Goal: Information Seeking & Learning: Learn about a topic

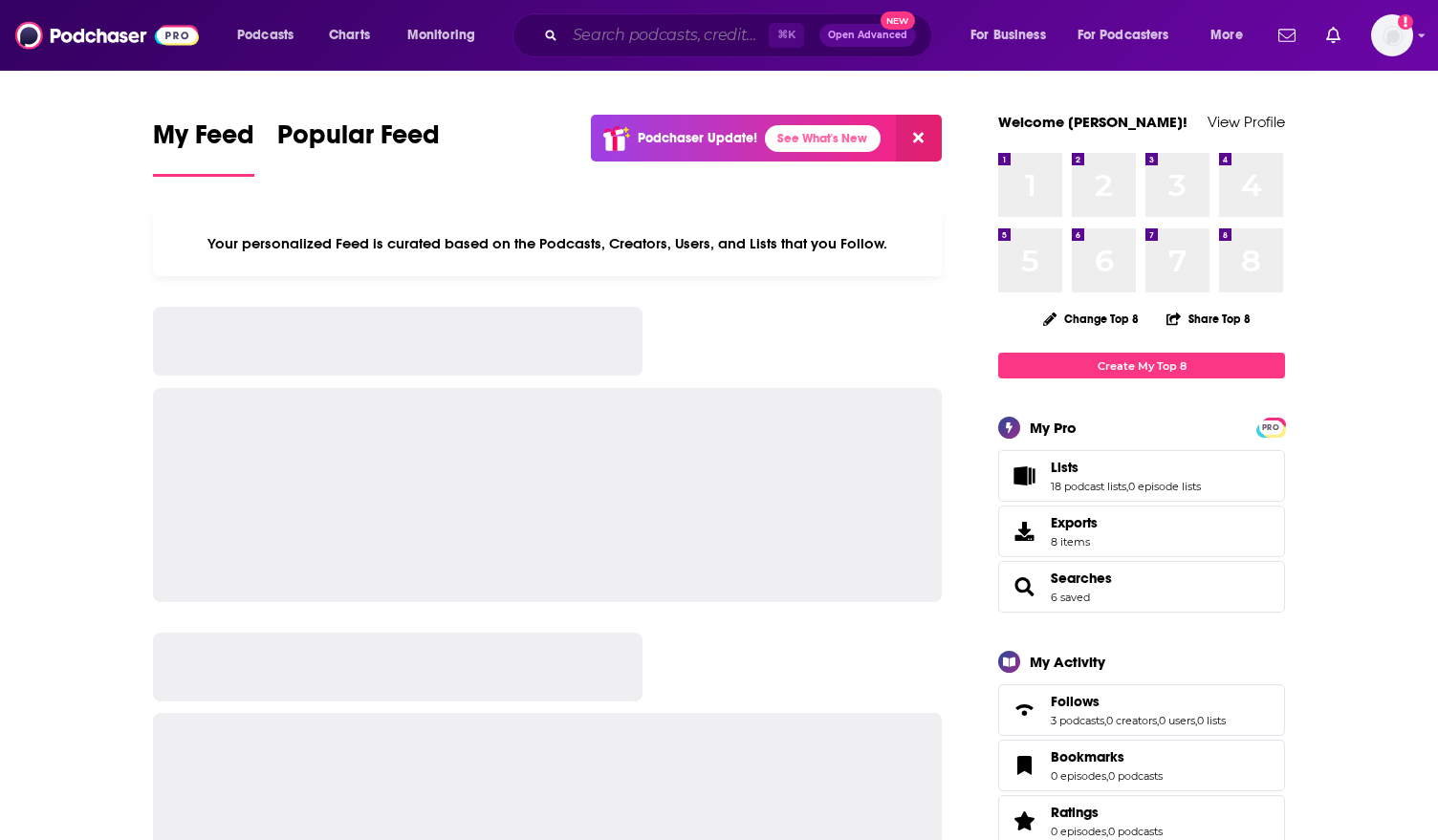
click at [633, 42] on input "Search podcasts, credits, & more..." at bounding box center [667, 35] width 204 height 31
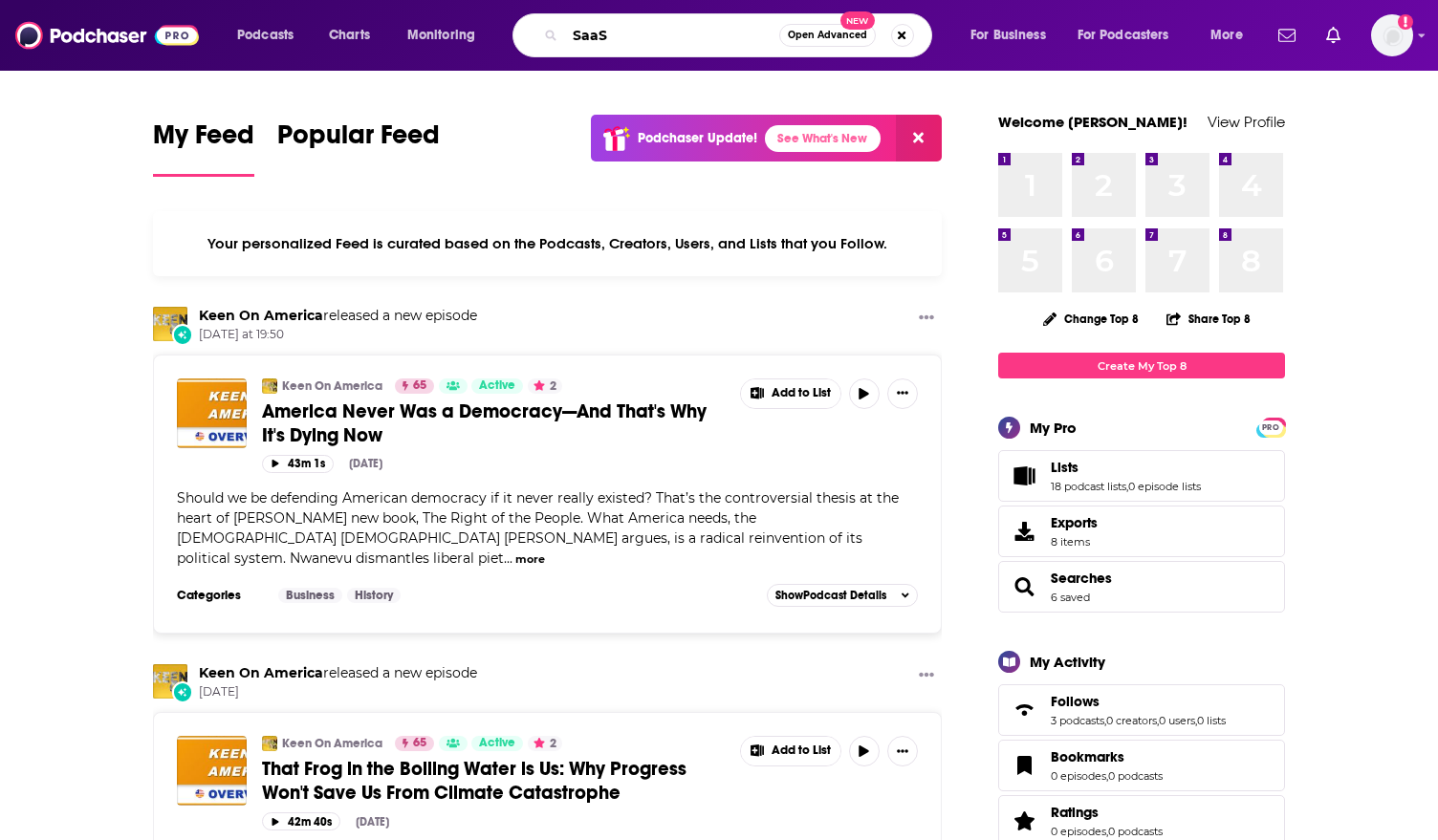
type input "SaaS"
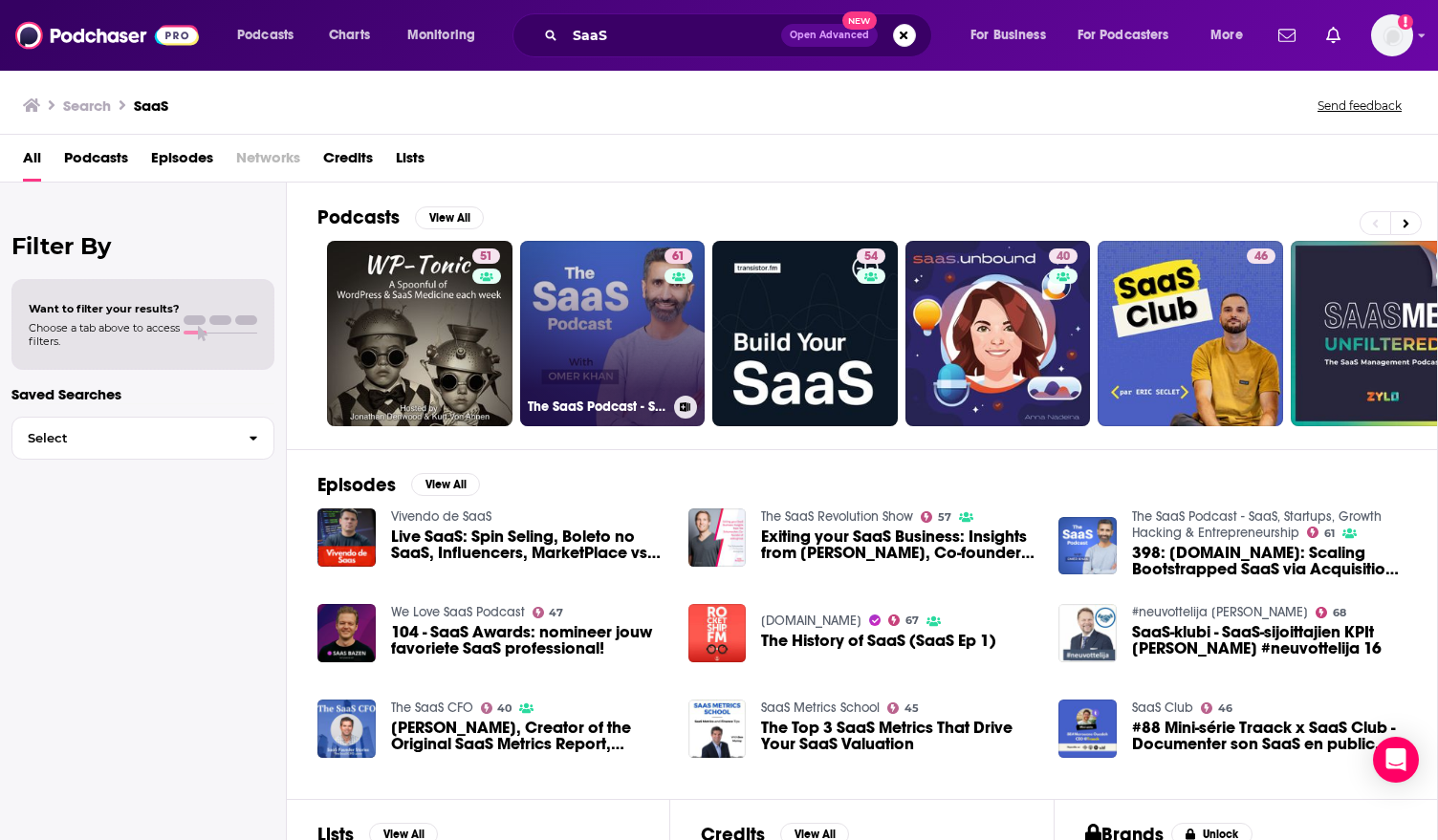
click at [631, 321] on link "61 The SaaS Podcast - SaaS, Startups, Growth Hacking & Entrepreneurship" at bounding box center [613, 334] width 186 height 186
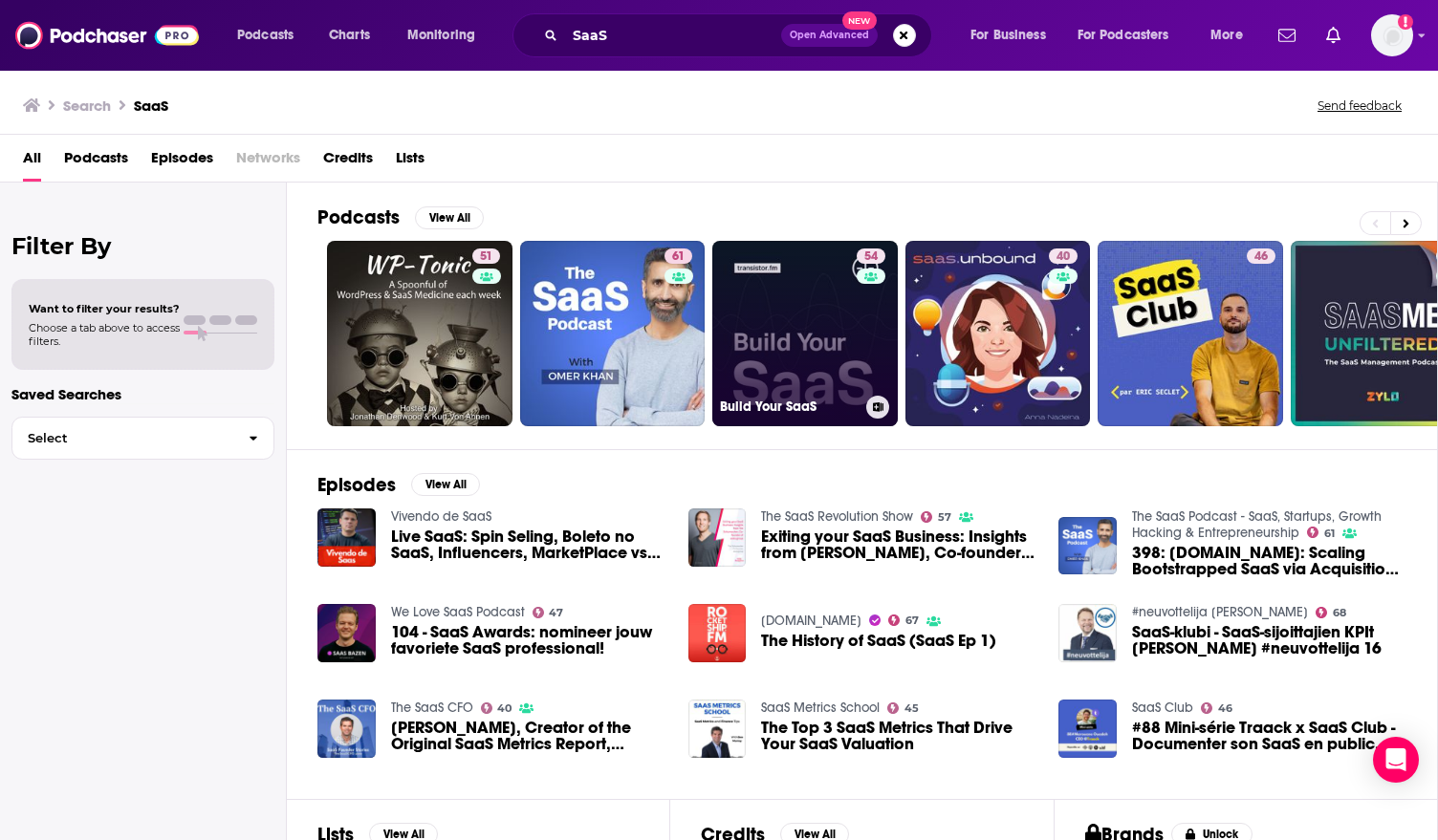
click at [818, 338] on link "54 Build Your SaaS" at bounding box center [805, 334] width 186 height 186
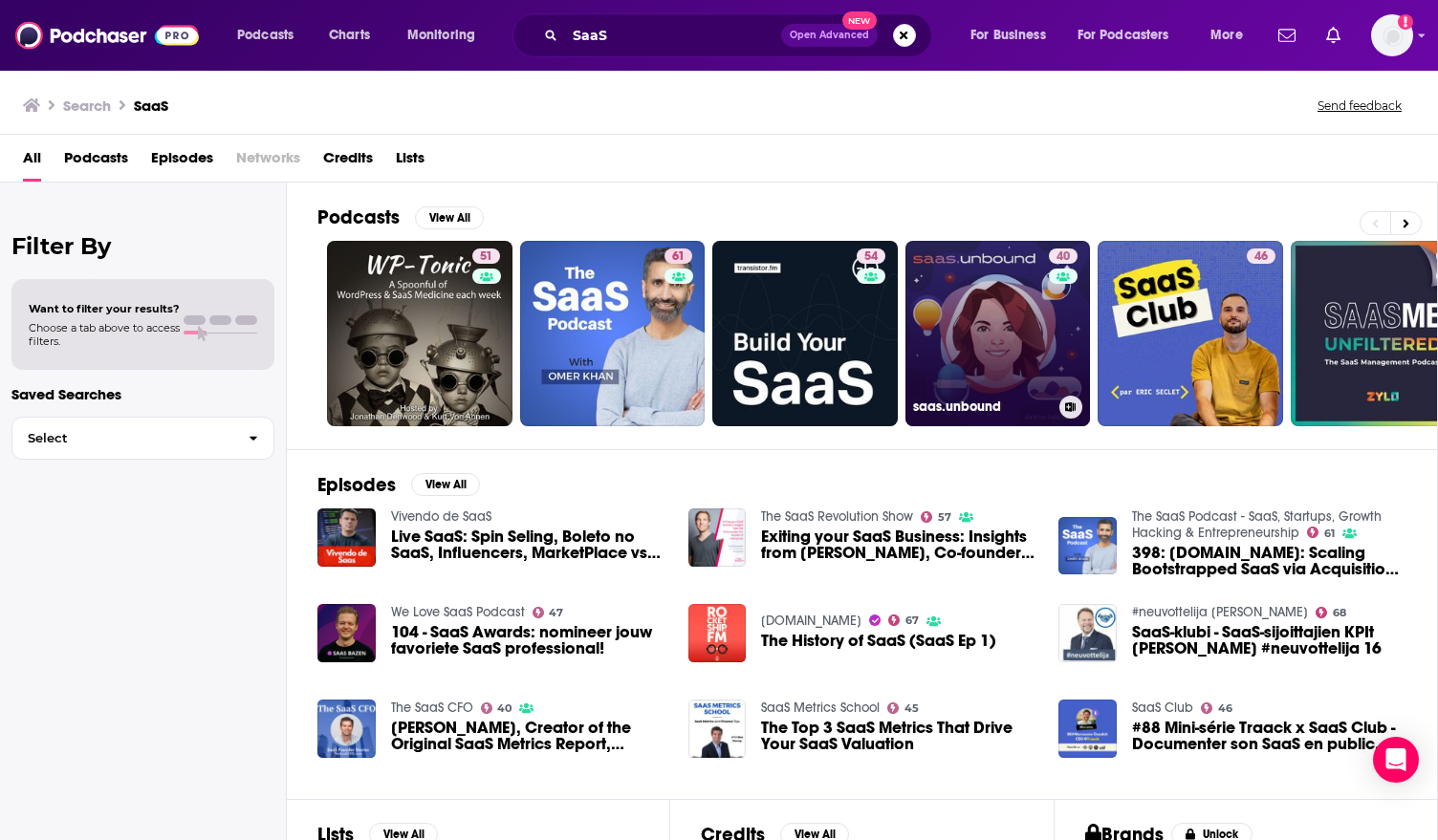
click at [997, 323] on link "40 saas.unbound" at bounding box center [998, 334] width 186 height 186
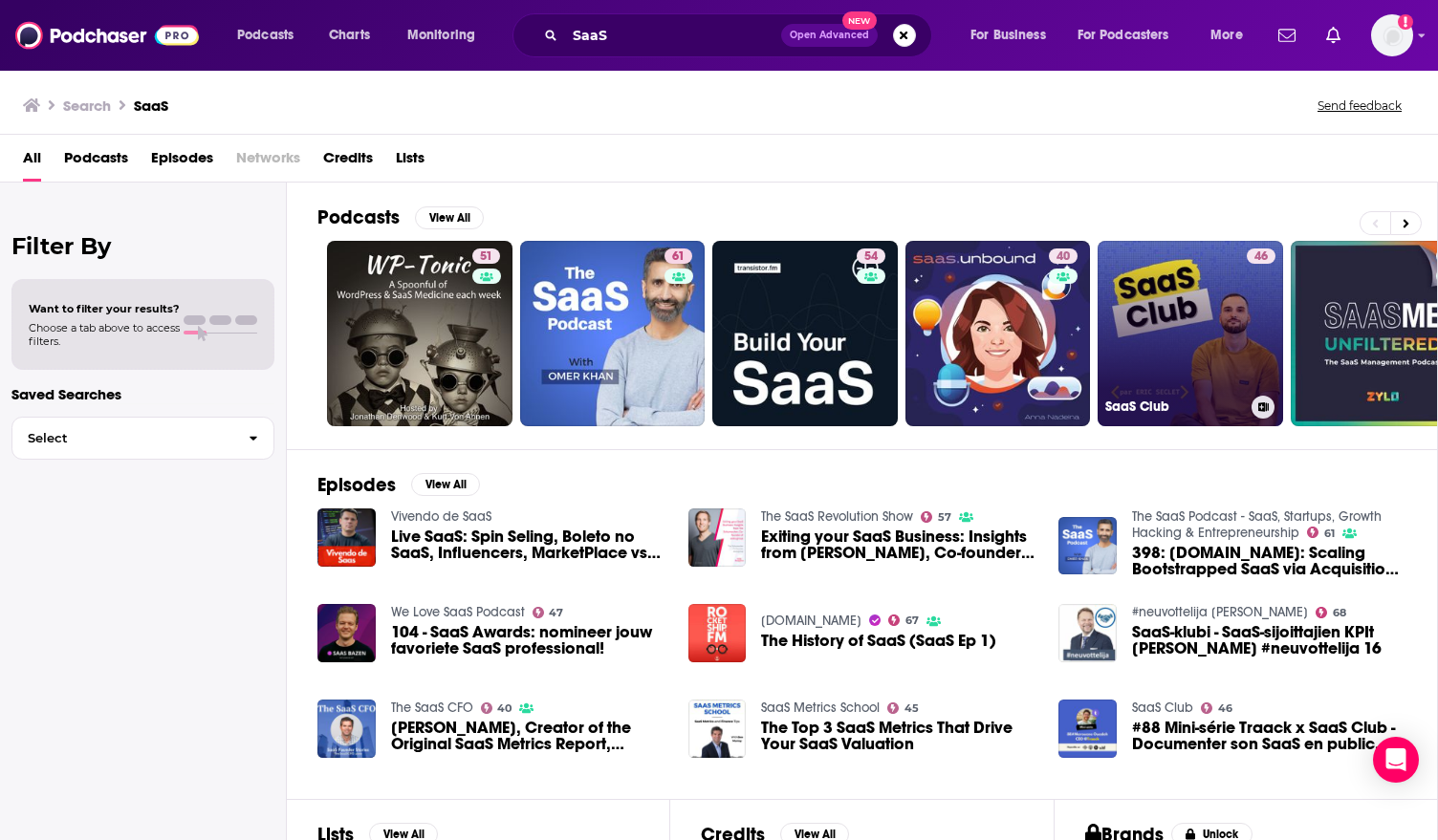
click at [1191, 350] on link "46 SaaS Club" at bounding box center [1190, 334] width 186 height 186
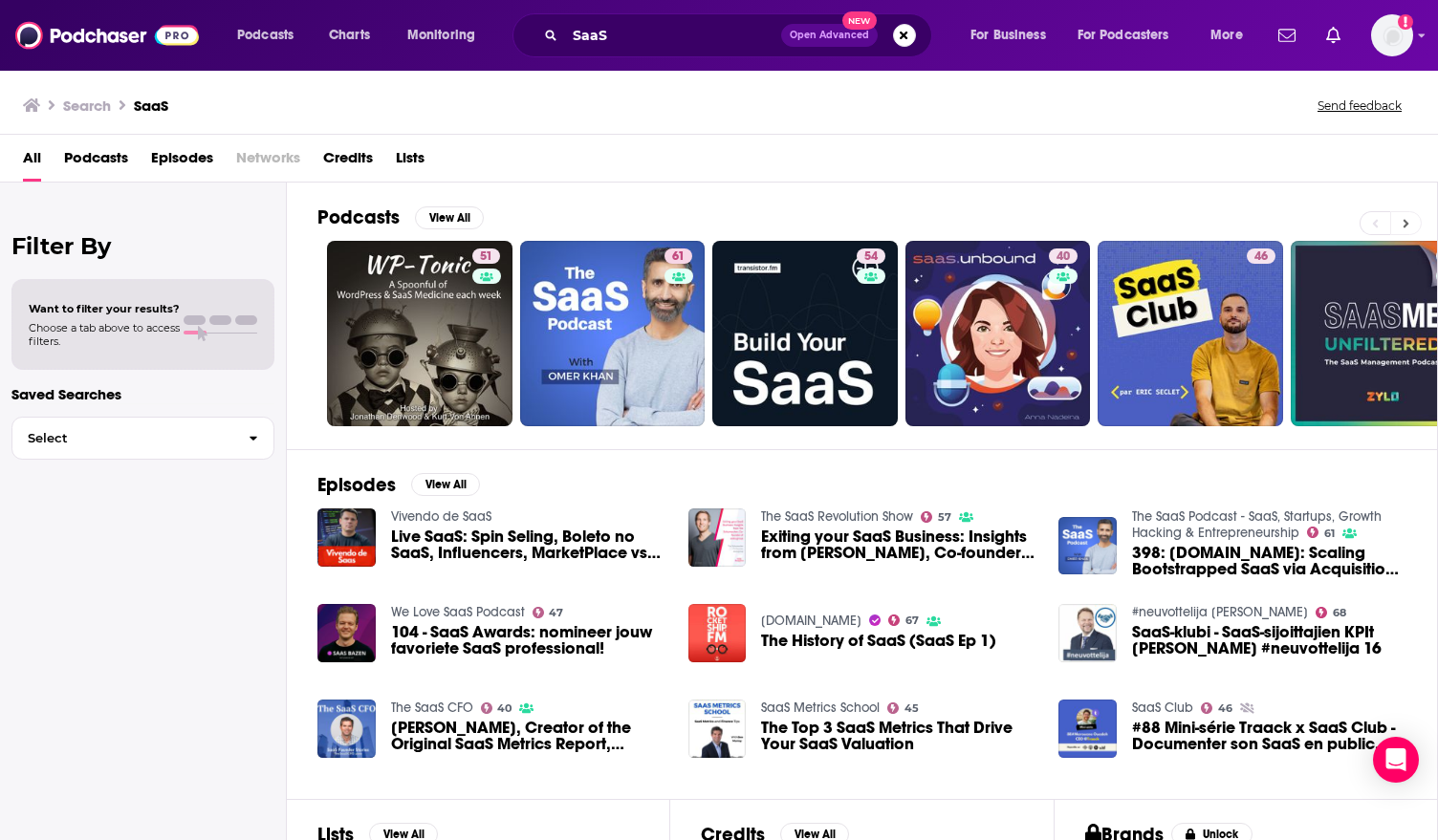
click at [1405, 218] on icon at bounding box center [1406, 223] width 7 height 13
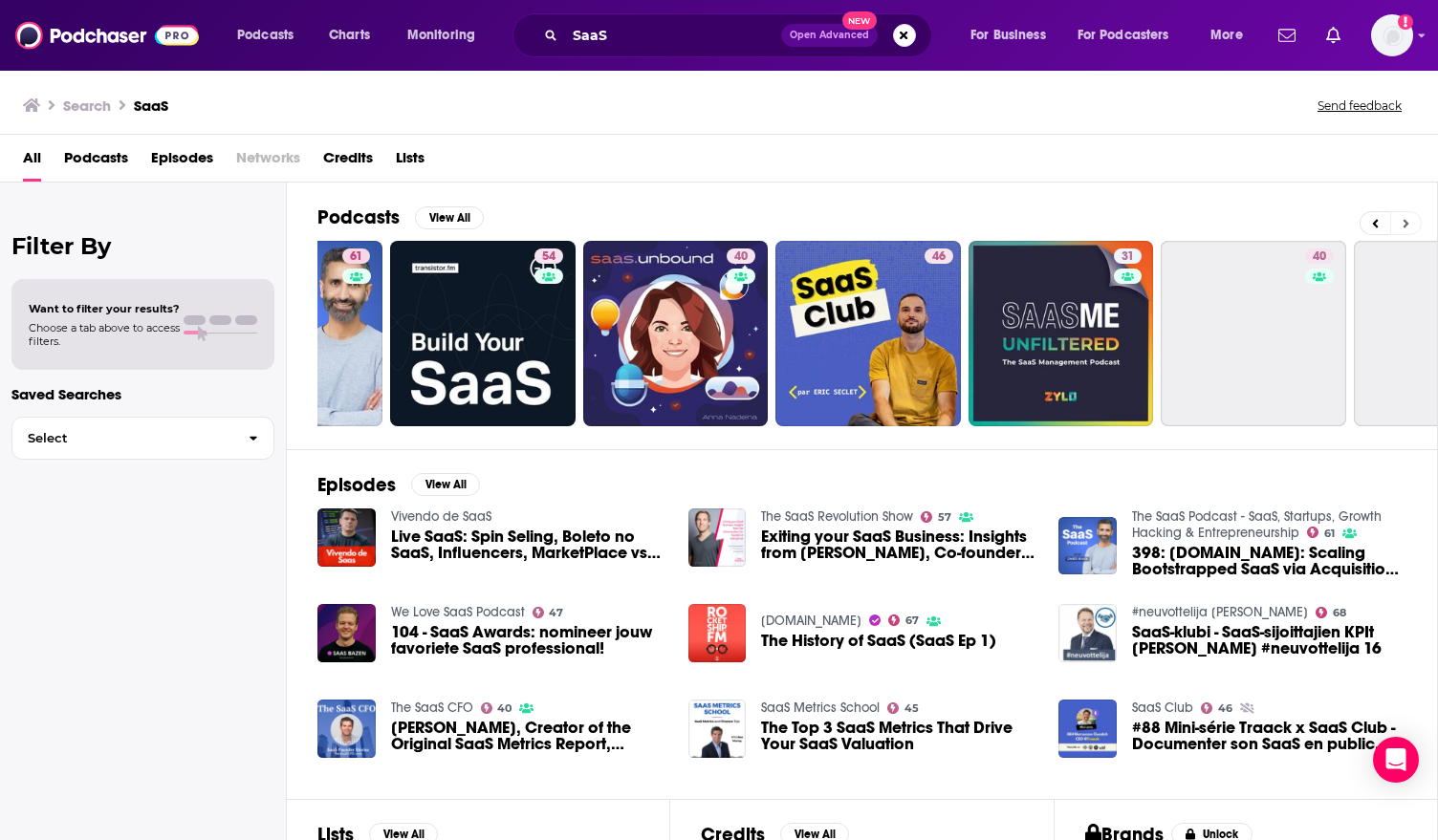
scroll to position [0, 636]
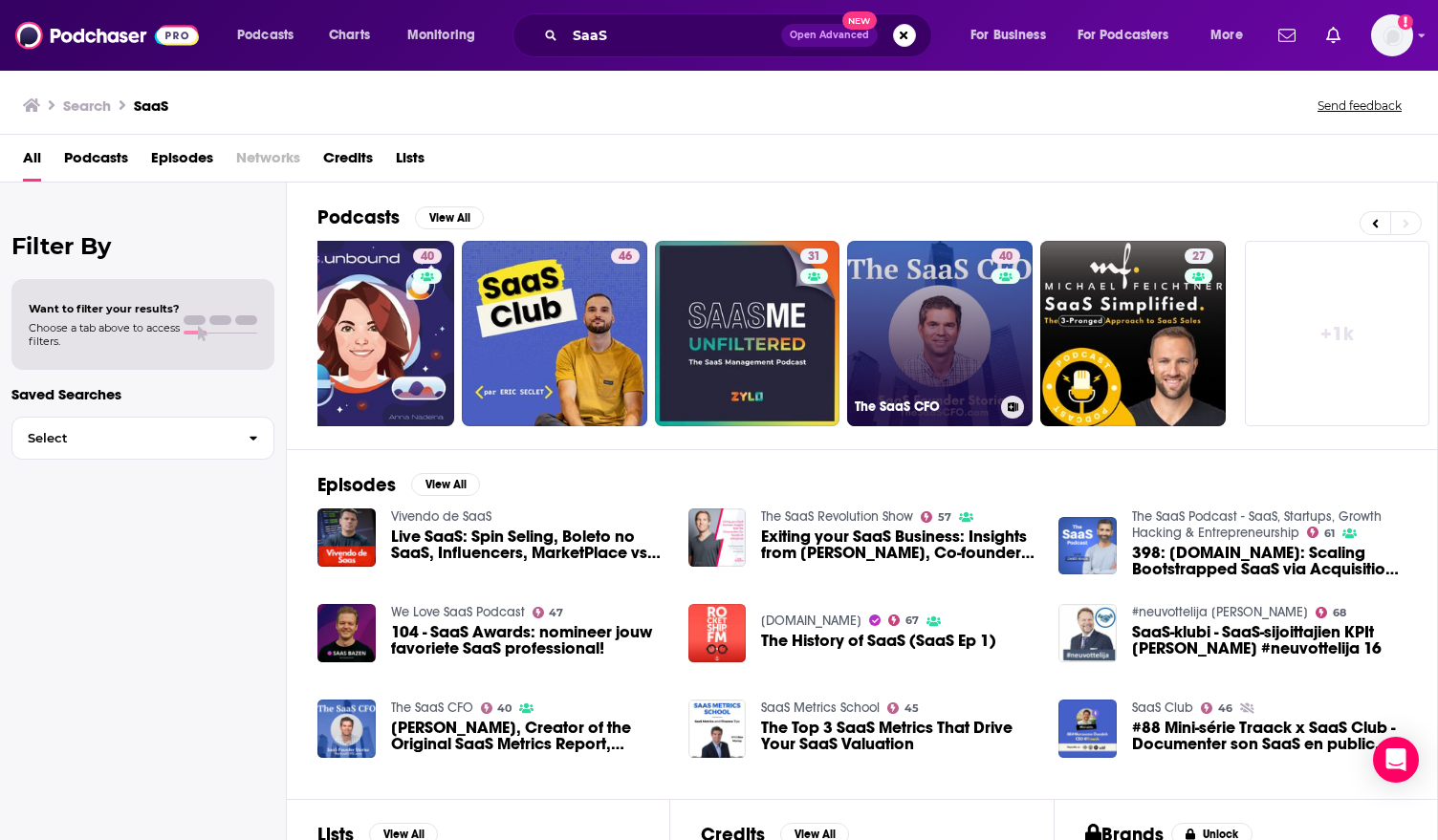
click at [940, 326] on link "40 The SaaS CFO" at bounding box center [940, 334] width 186 height 186
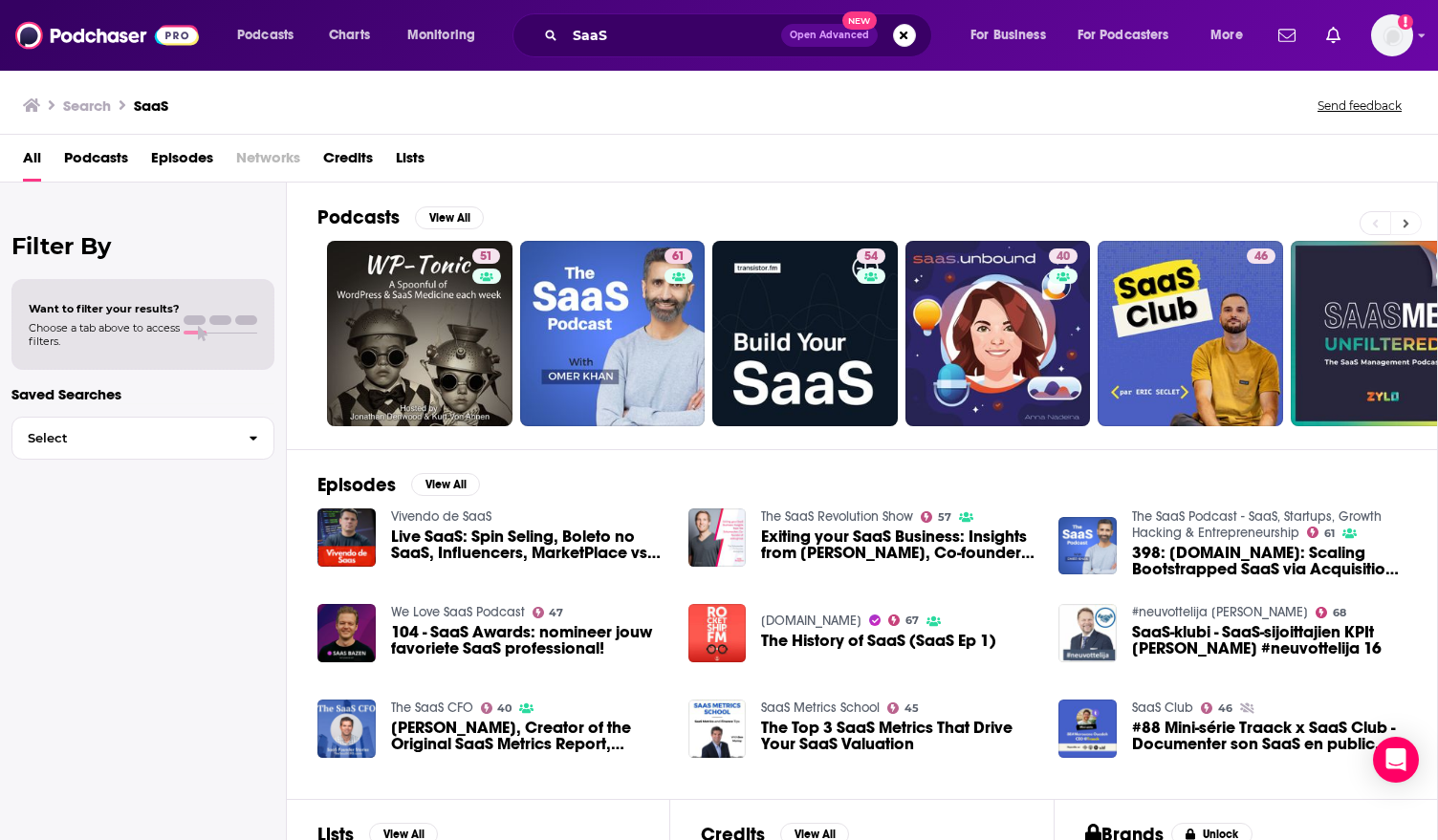
click at [1406, 224] on icon at bounding box center [1407, 223] width 6 height 9
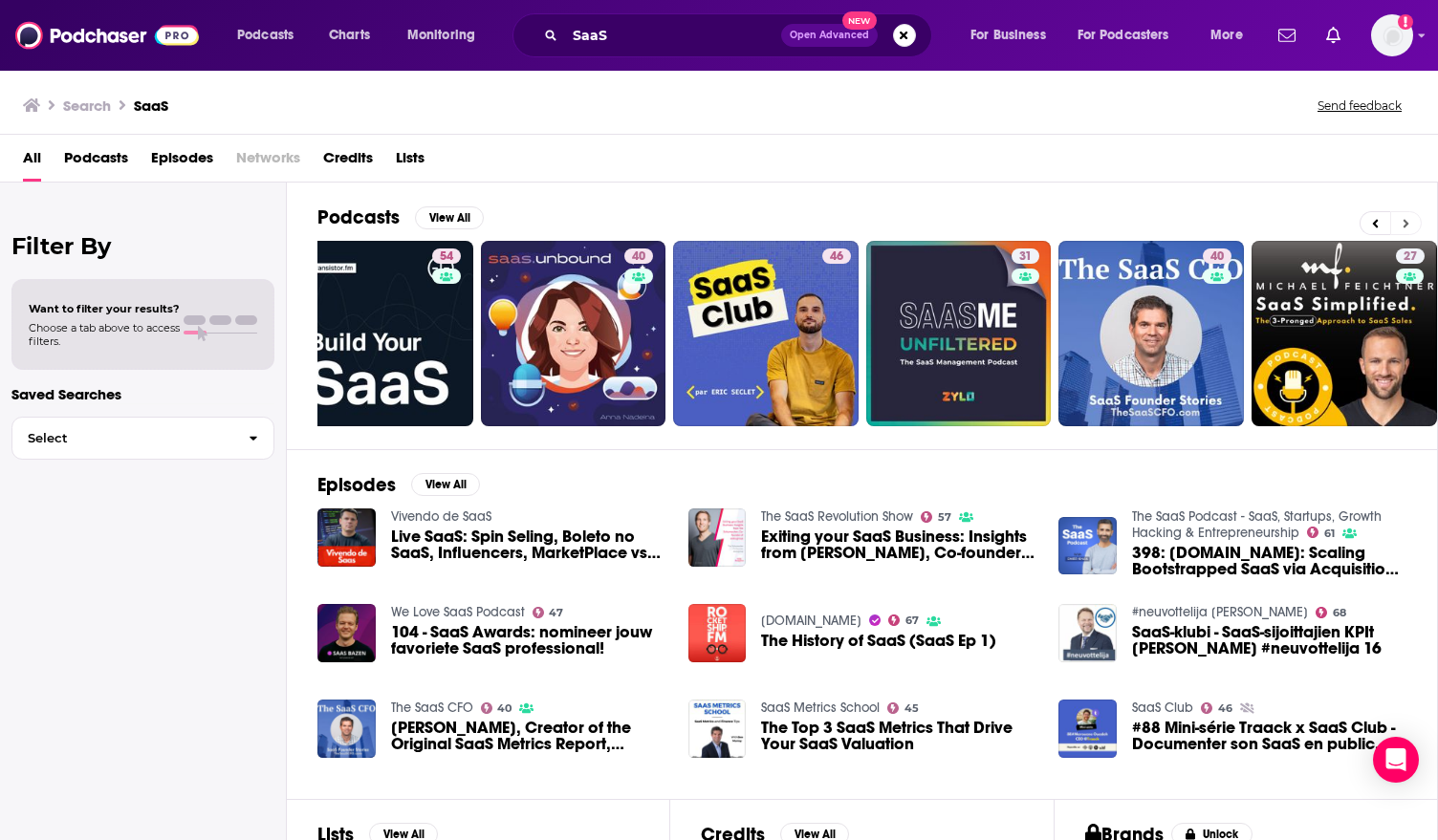
click at [1406, 224] on icon at bounding box center [1407, 223] width 6 height 9
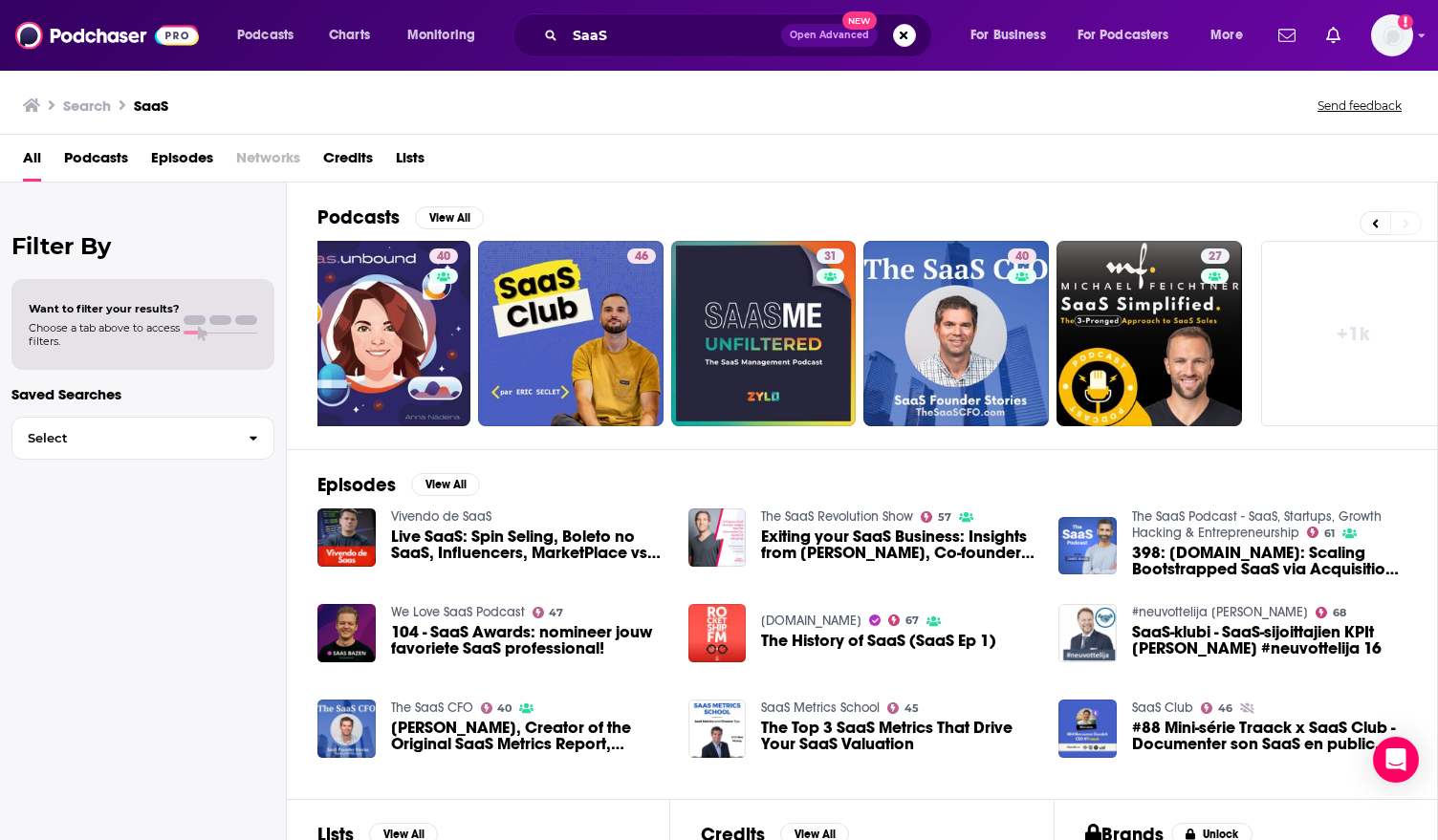
scroll to position [0, 636]
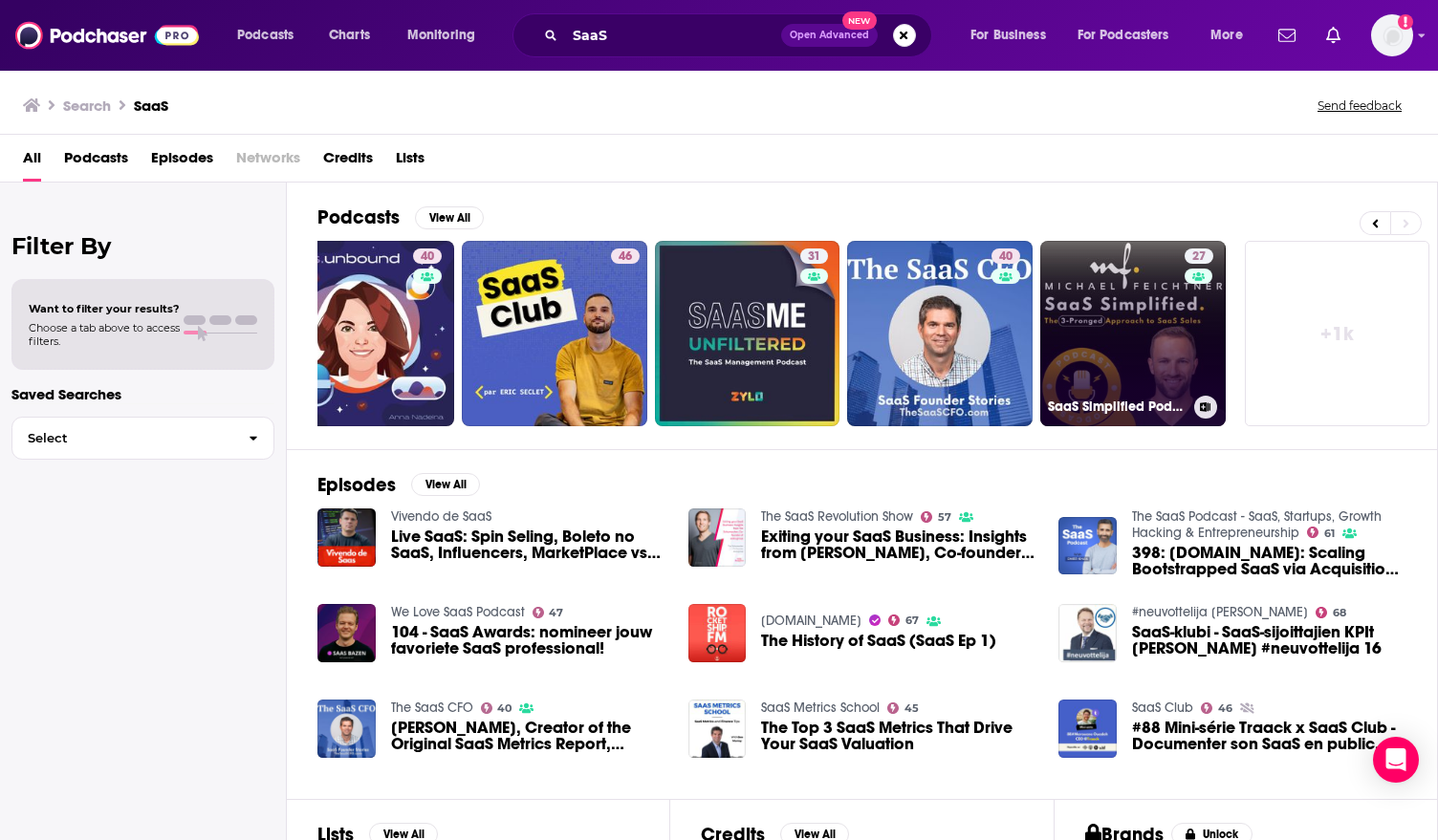
click at [1097, 326] on link "27 SaaS Simplified Podcast - The 3-Pronged-Approach to SaaS Sales" at bounding box center [1133, 334] width 186 height 186
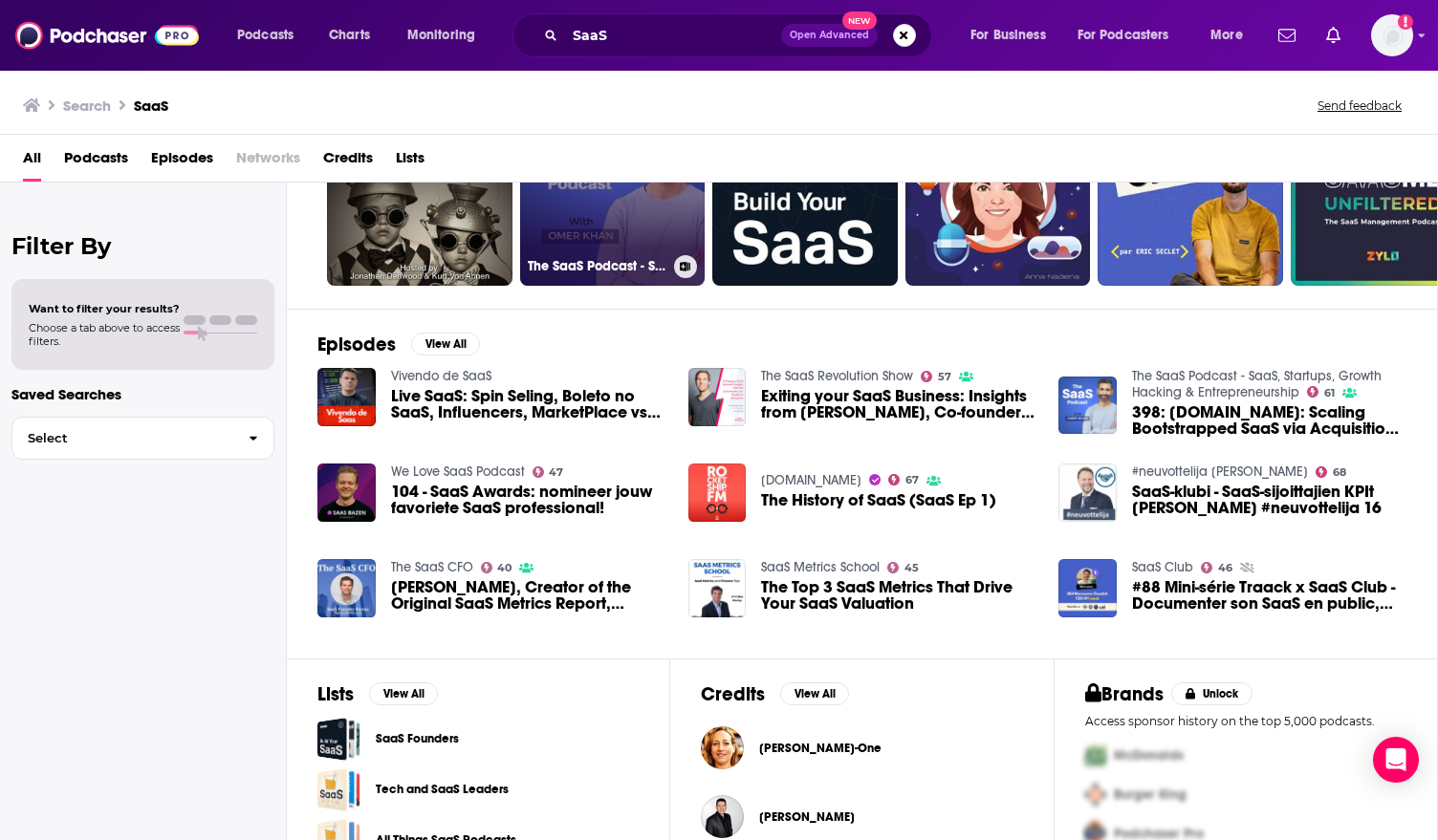
scroll to position [240, 0]
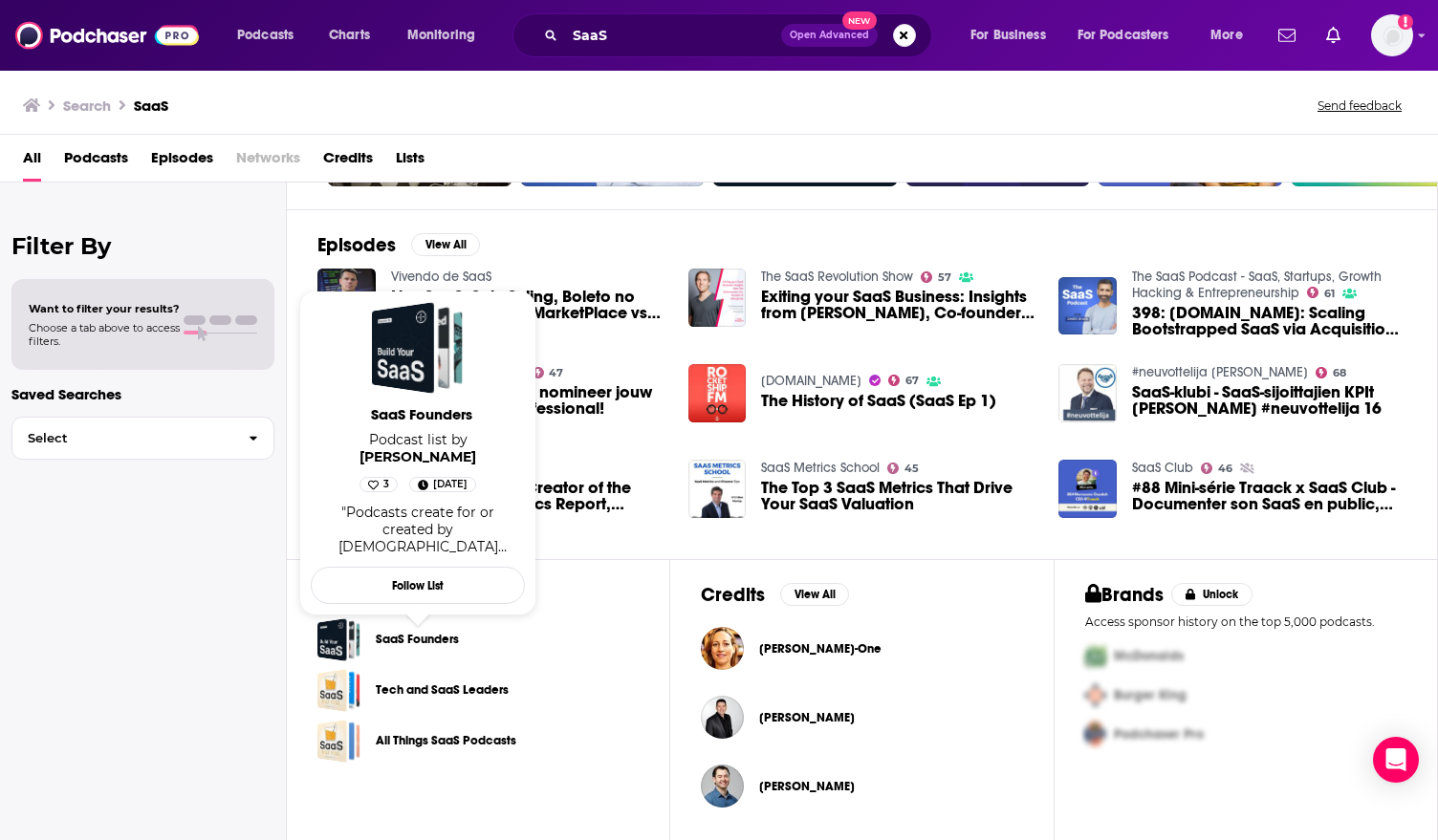
click at [442, 640] on link "SaaS Founders" at bounding box center [417, 639] width 83 height 21
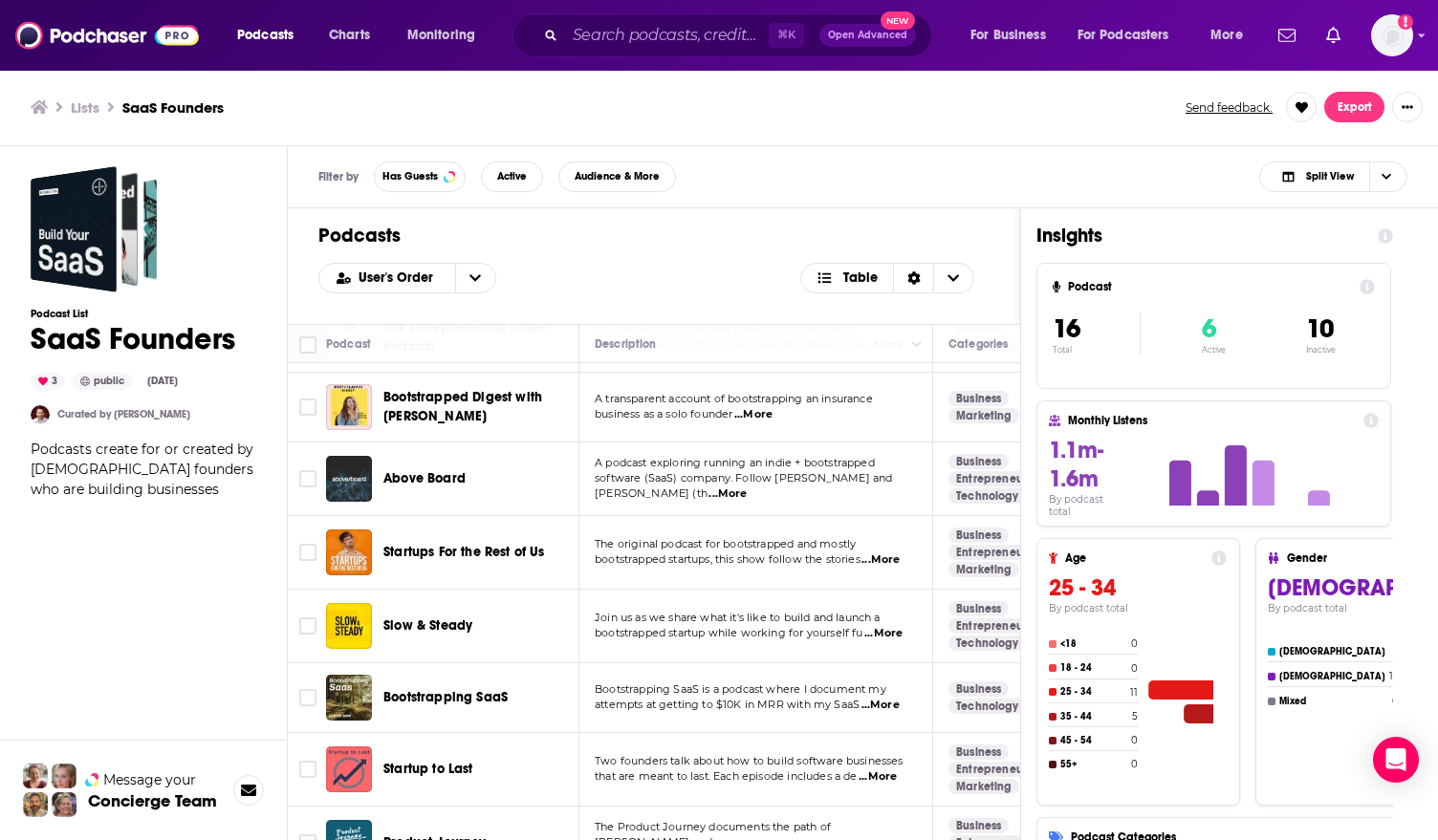
scroll to position [649, 0]
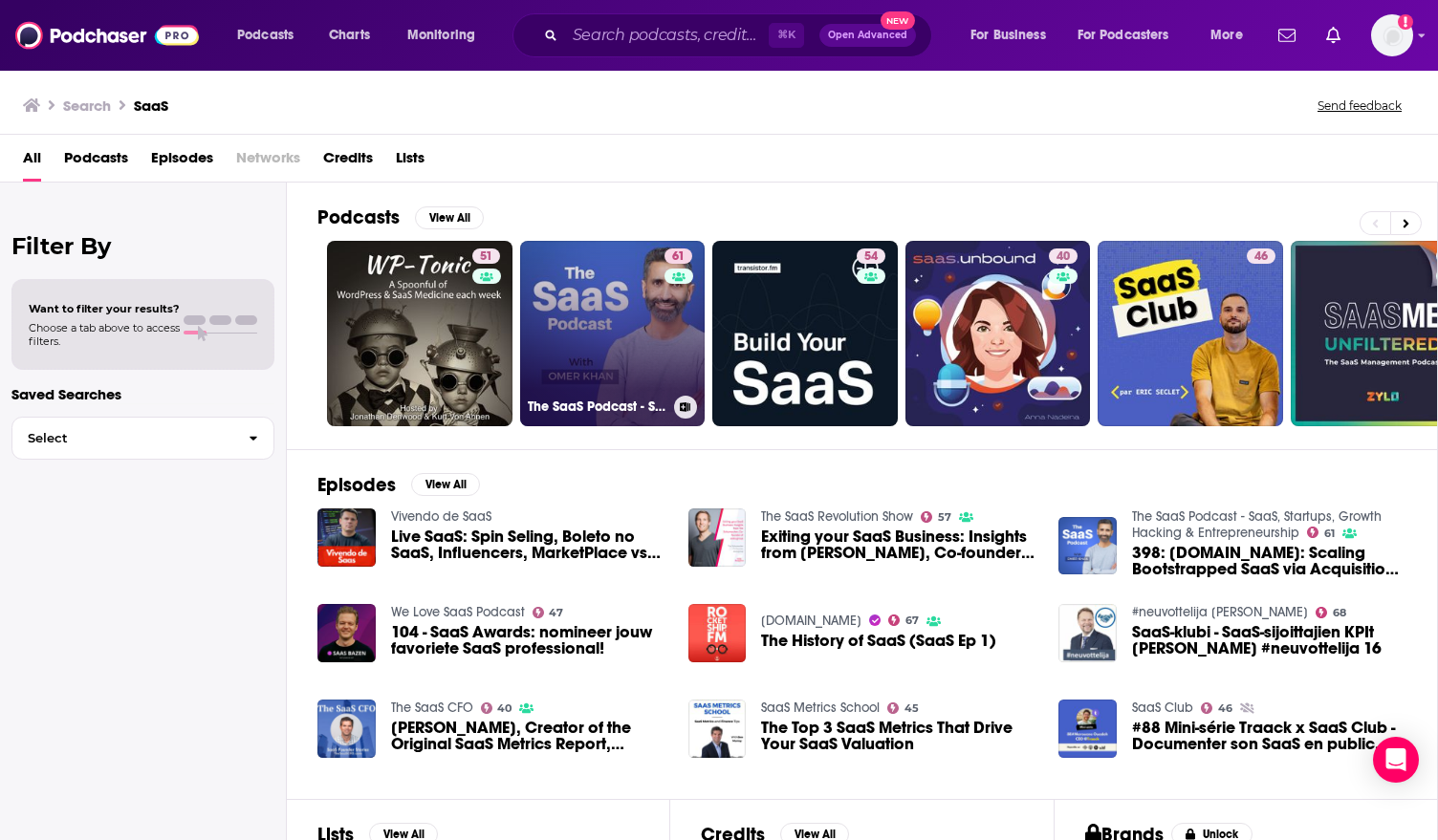
click at [616, 316] on link "61 The SaaS Podcast - SaaS, Startups, Growth Hacking & Entrepreneurship" at bounding box center [613, 334] width 186 height 186
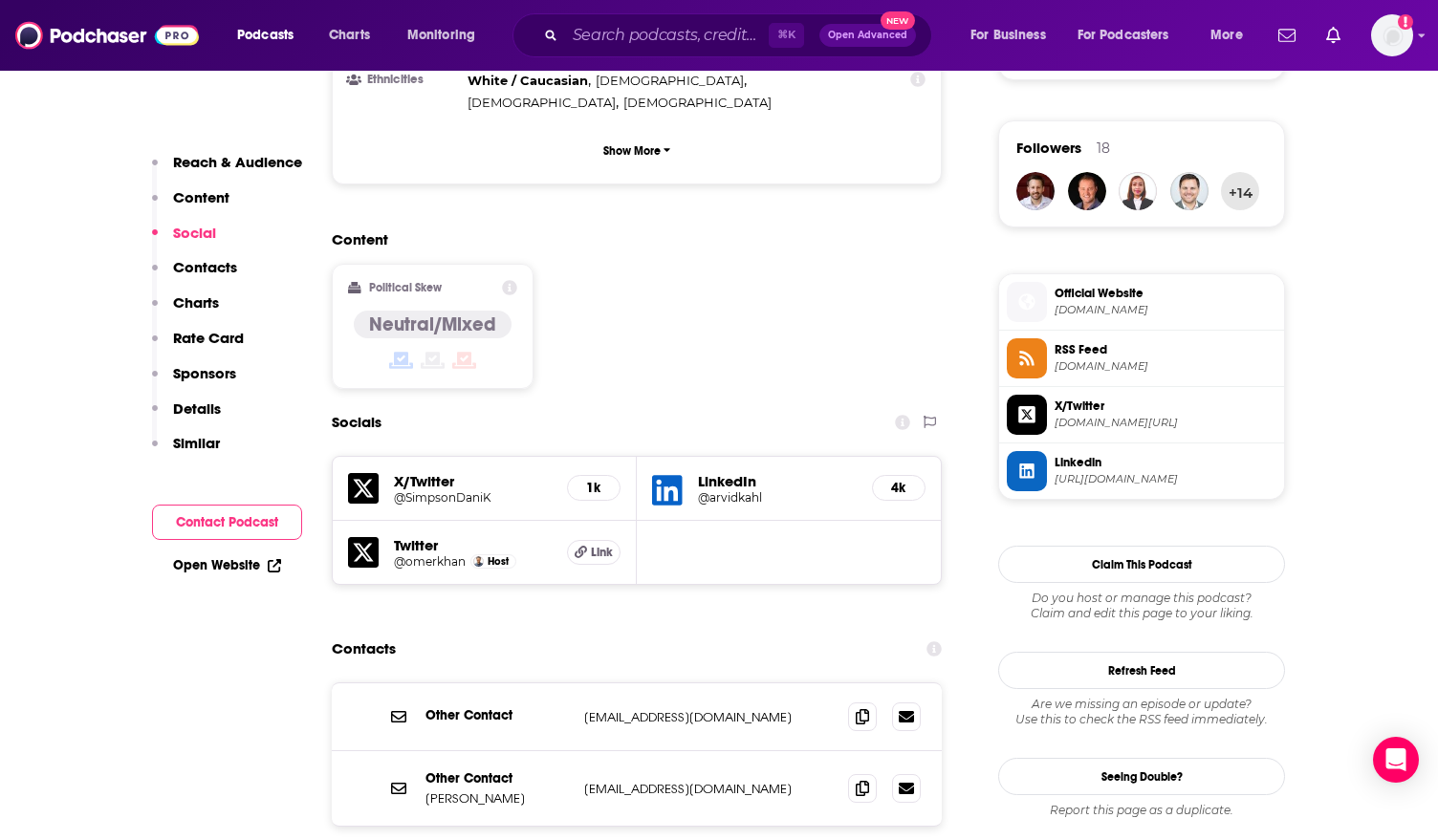
scroll to position [1487, 0]
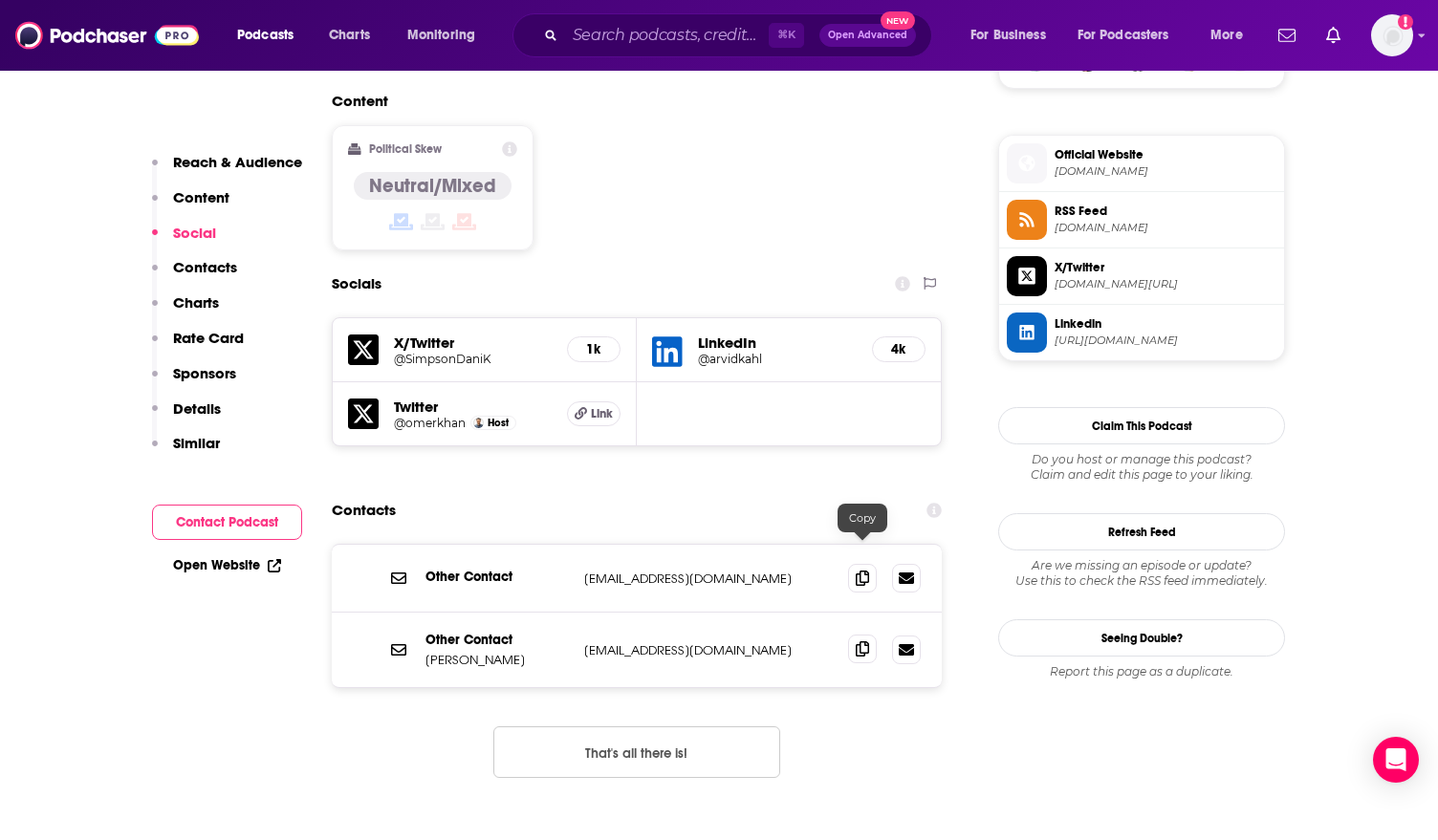
click at [864, 641] on icon at bounding box center [861, 648] width 13 height 15
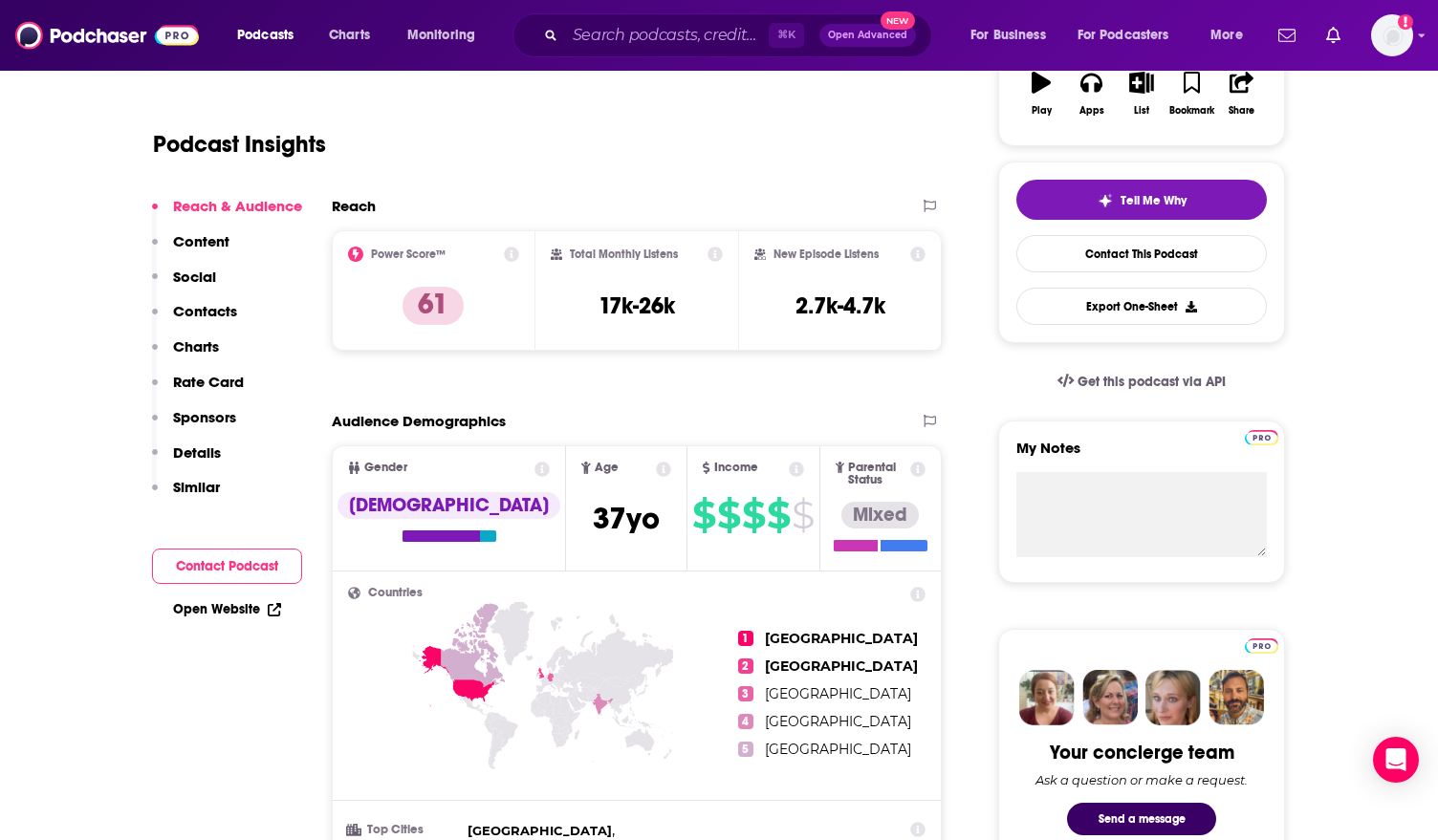
scroll to position [0, 0]
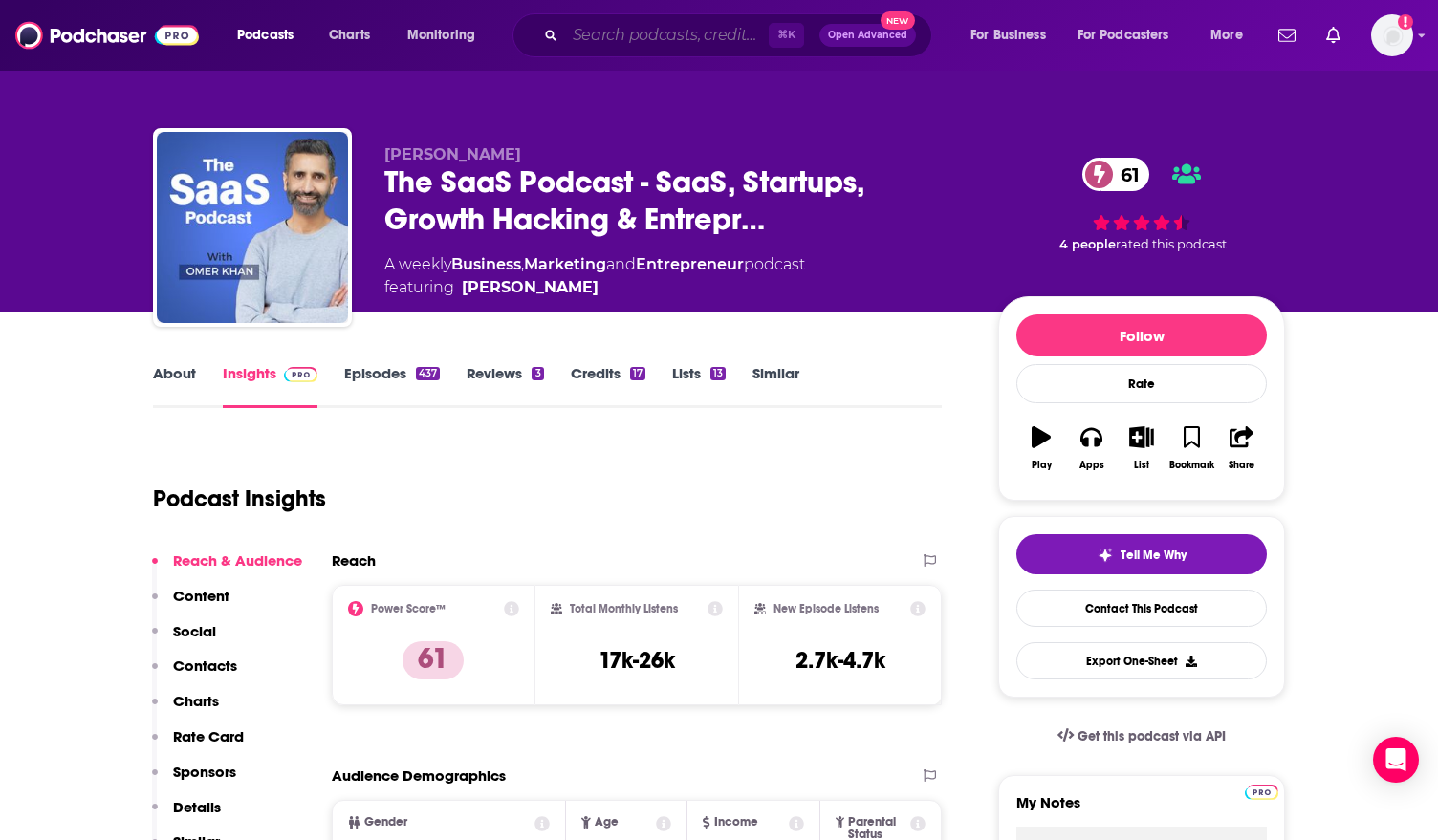
click at [684, 47] on input "Search podcasts, credits, & more..." at bounding box center [667, 35] width 204 height 31
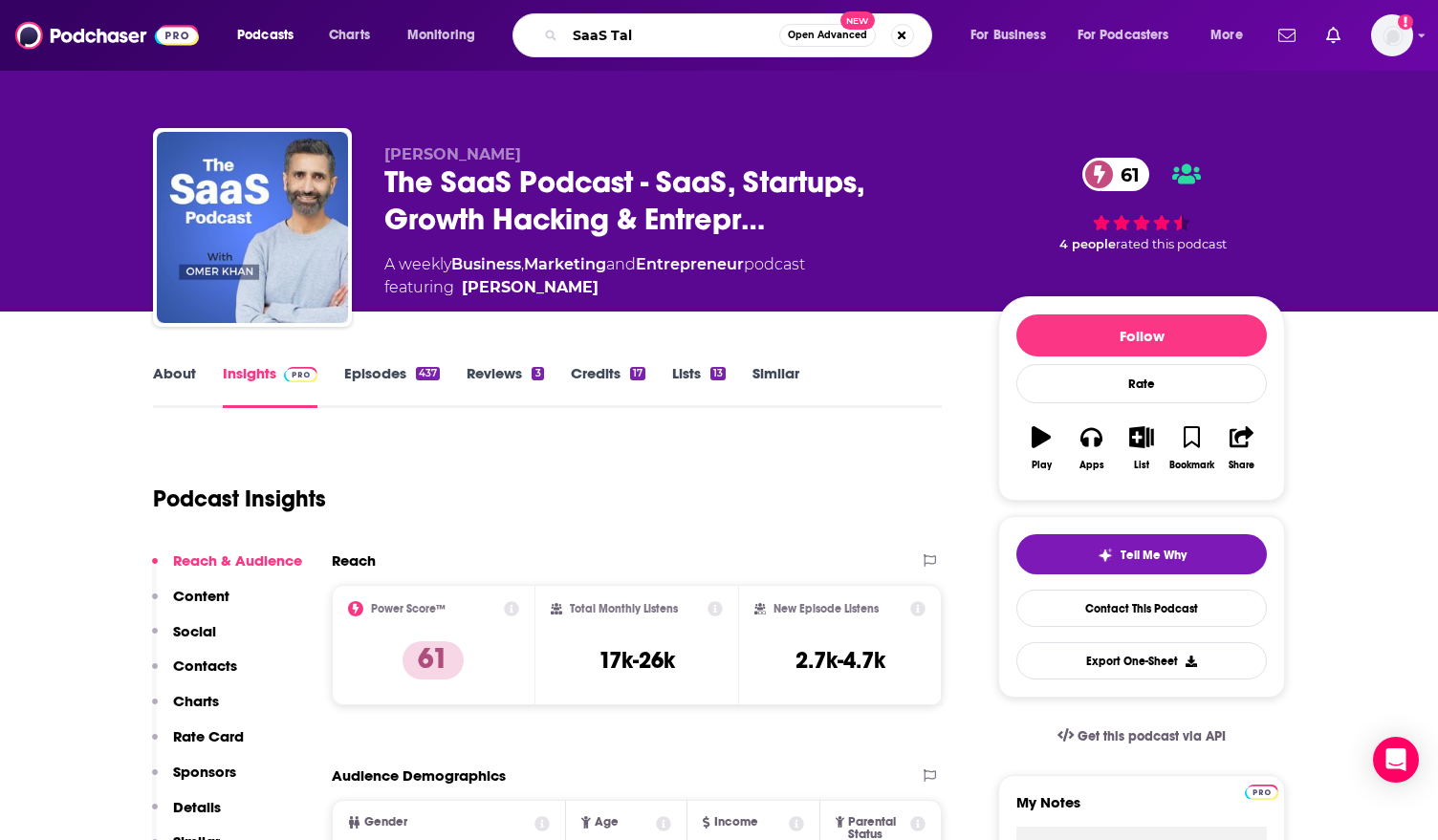
type input "SaaS Talk"
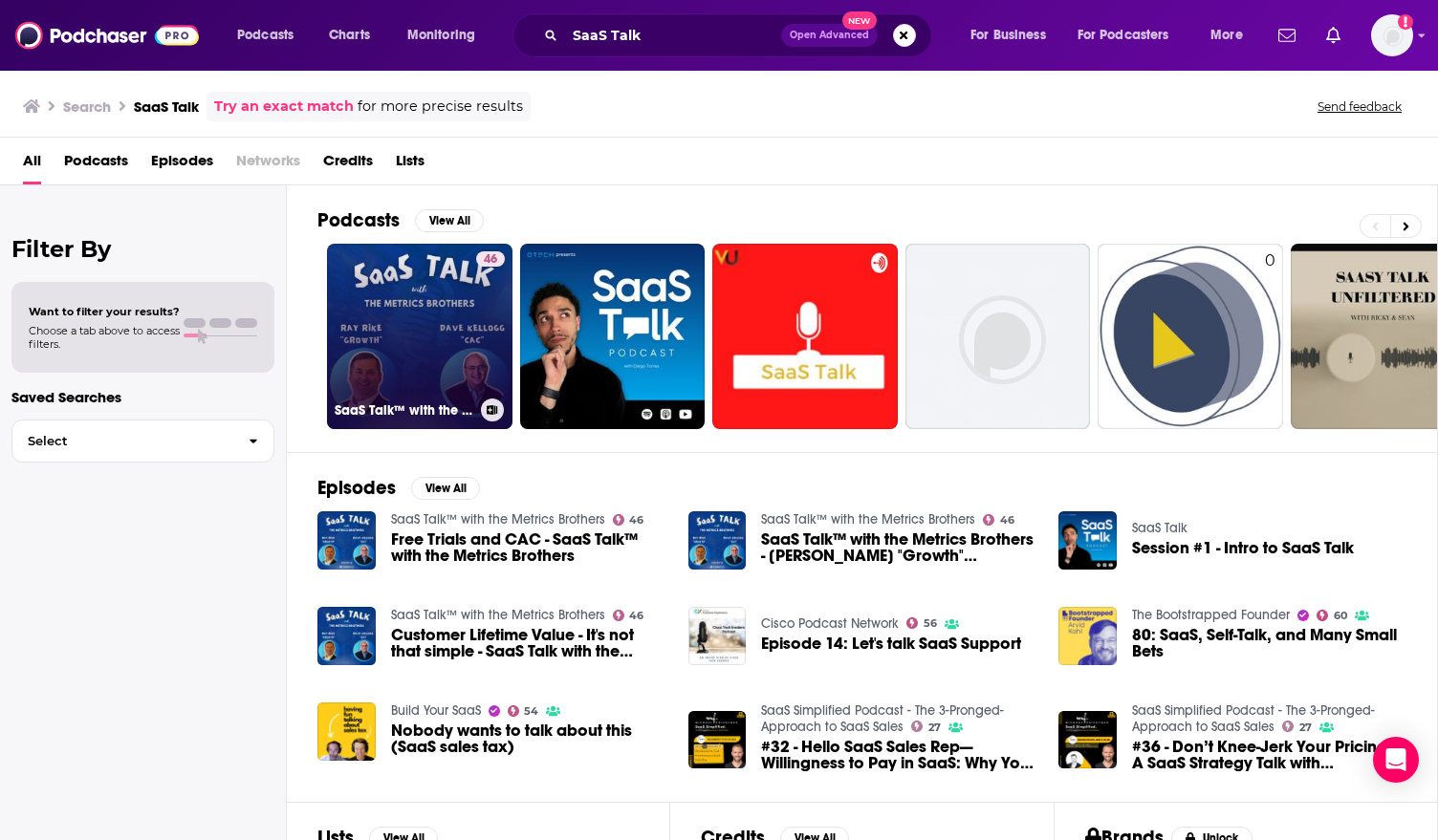
click at [404, 345] on link "46 SaaS Talk™ with the Metrics Brothers" at bounding box center [420, 337] width 186 height 186
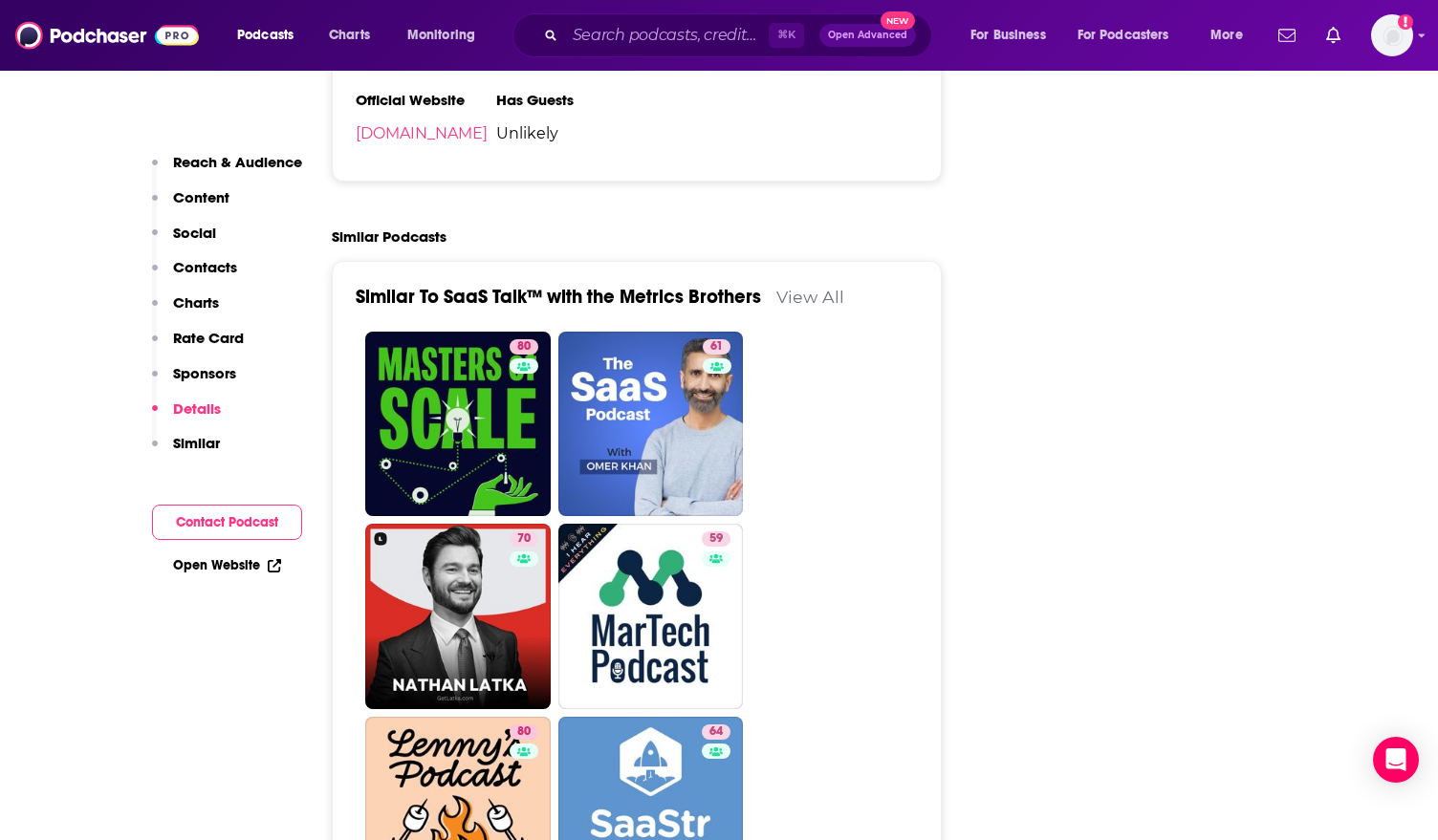
scroll to position [3371, 0]
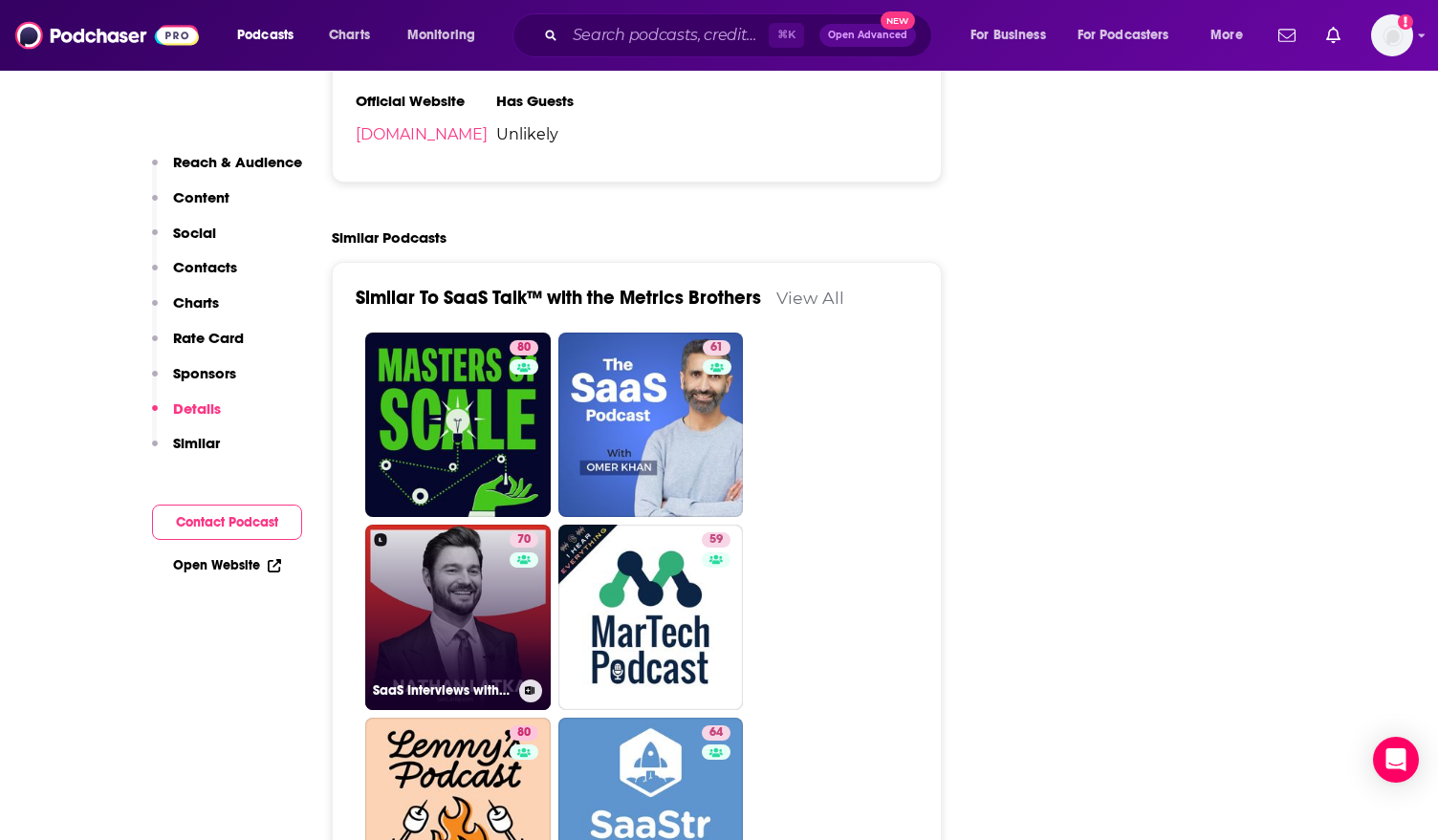
click at [437, 535] on link "70 SaaS Interviews with CEOs, Startups, Founders" at bounding box center [458, 617] width 186 height 186
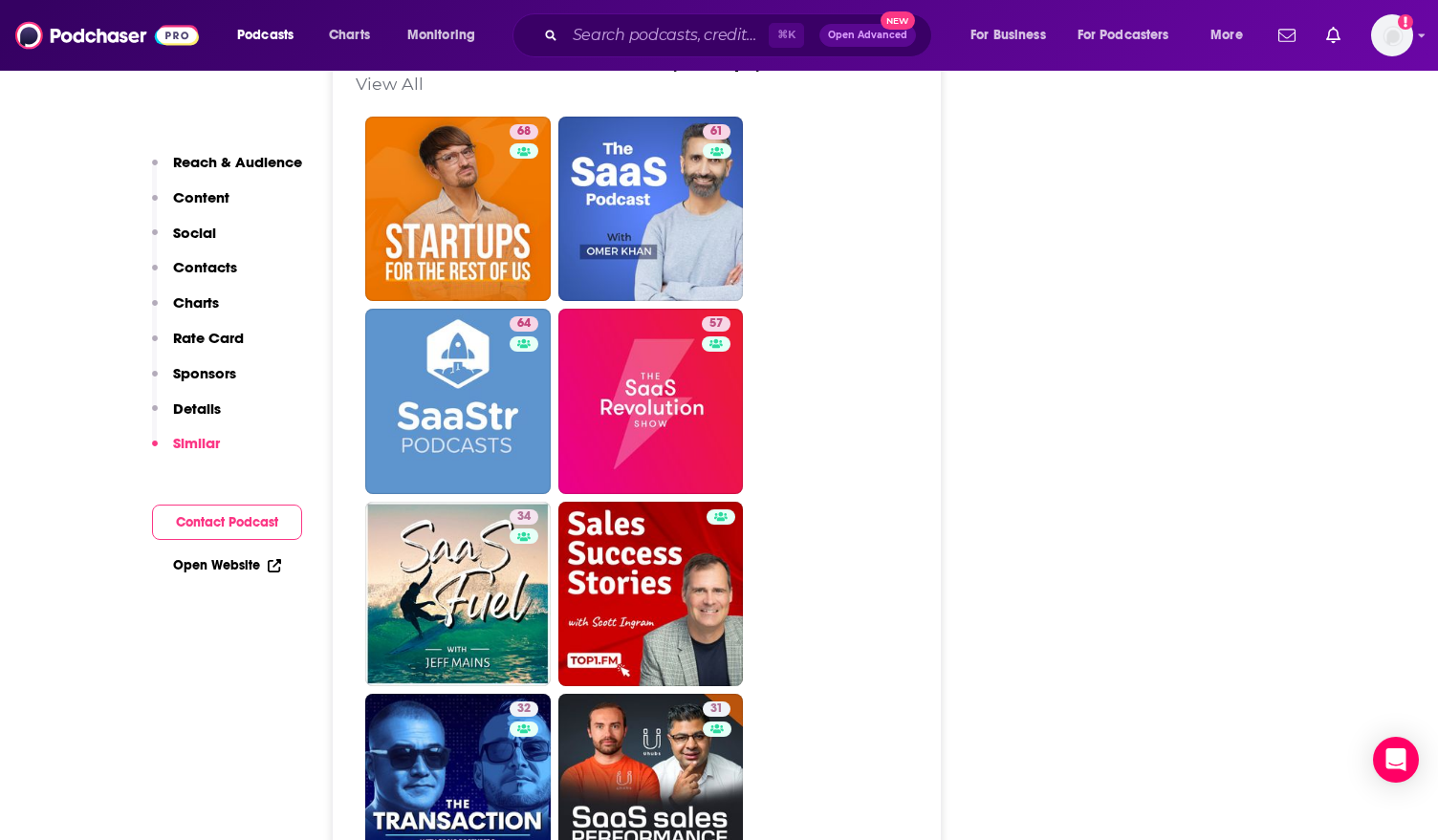
scroll to position [4279, 0]
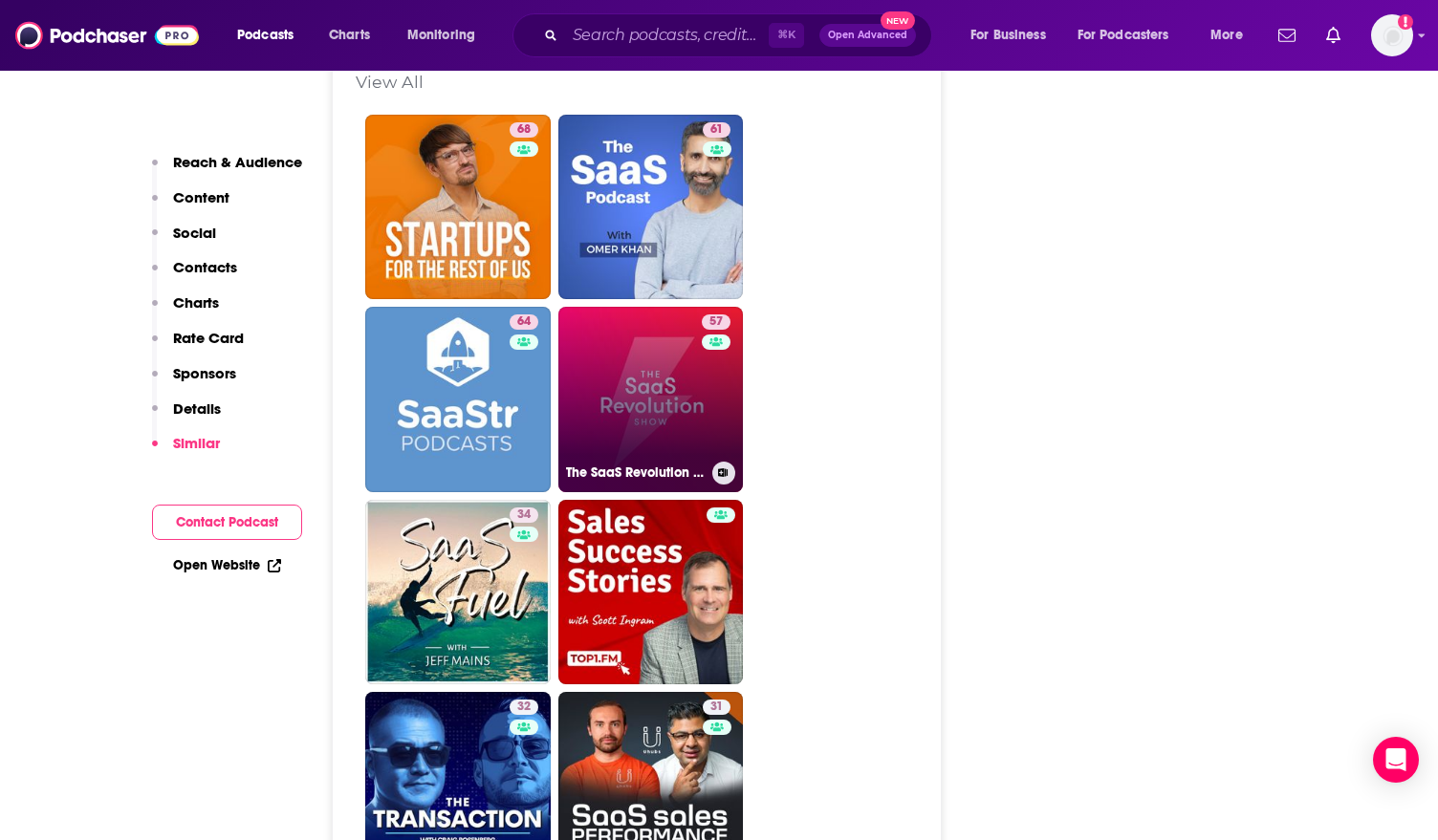
click at [683, 307] on link "57 The SaaS Revolution Show" at bounding box center [652, 400] width 186 height 186
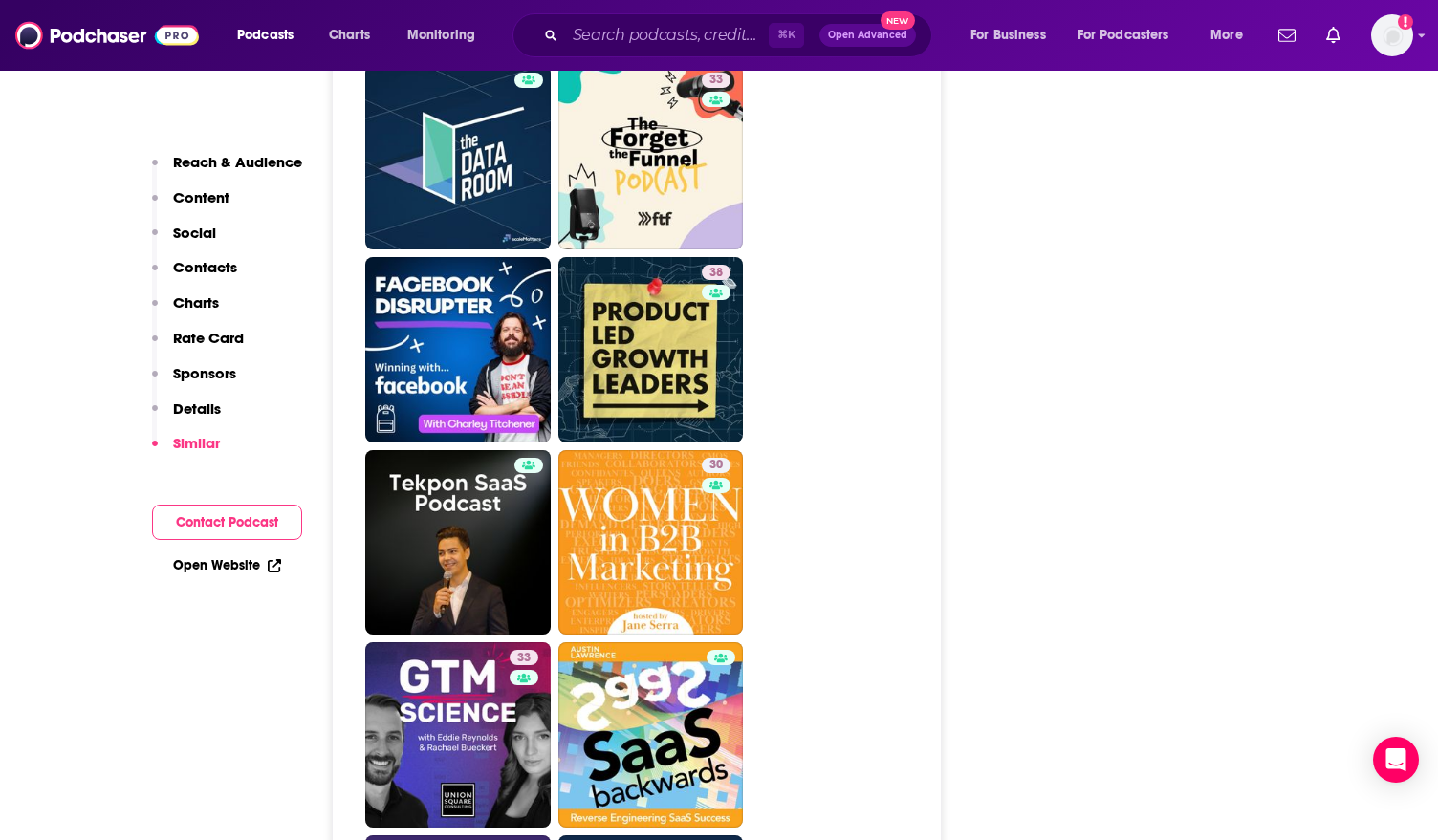
scroll to position [5528, 0]
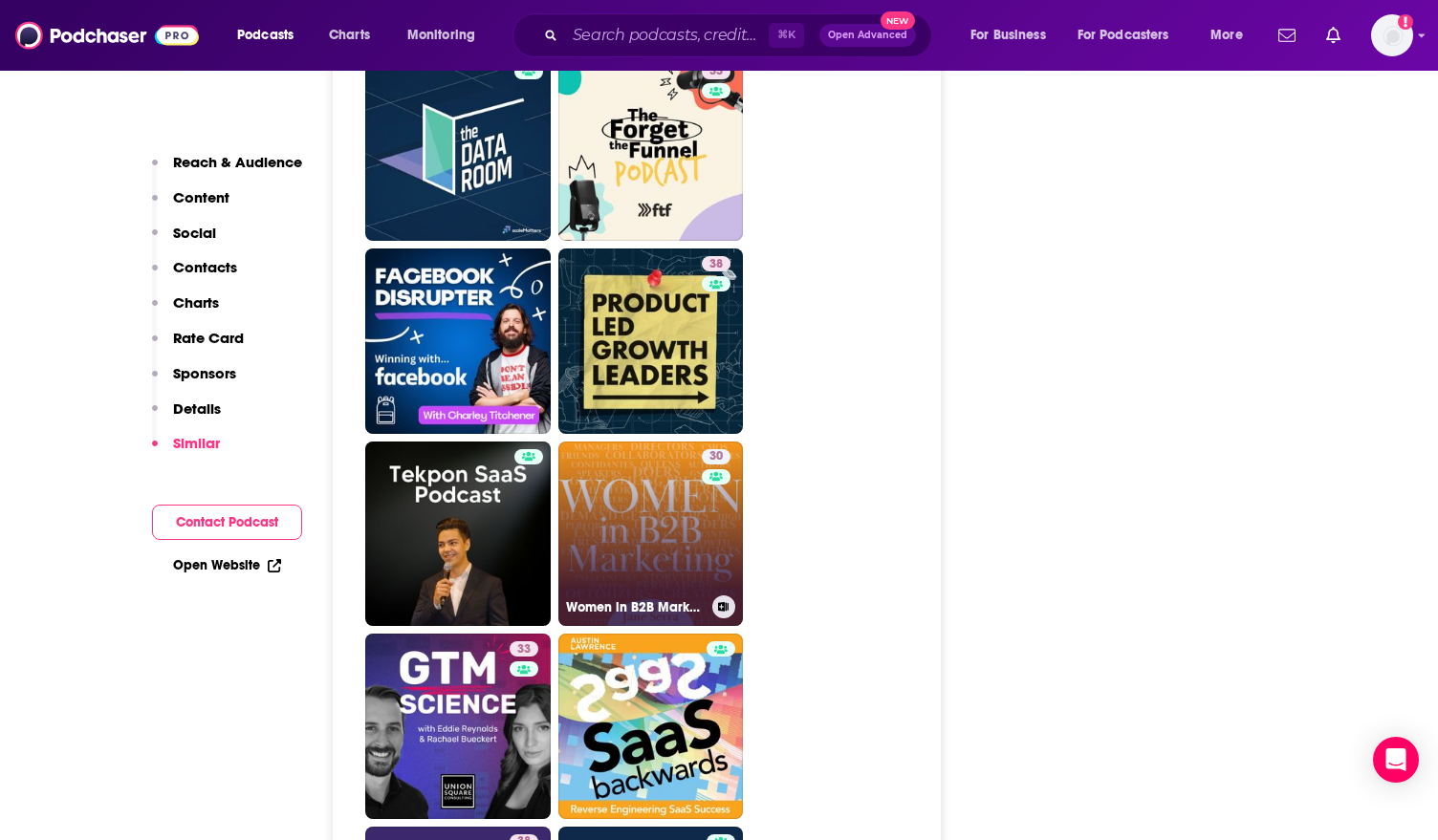
click at [600, 488] on link "30 Women in B2B Marketing" at bounding box center [652, 534] width 186 height 186
type input "[URL][DOMAIN_NAME]"
